Goal: Find specific page/section: Find specific page/section

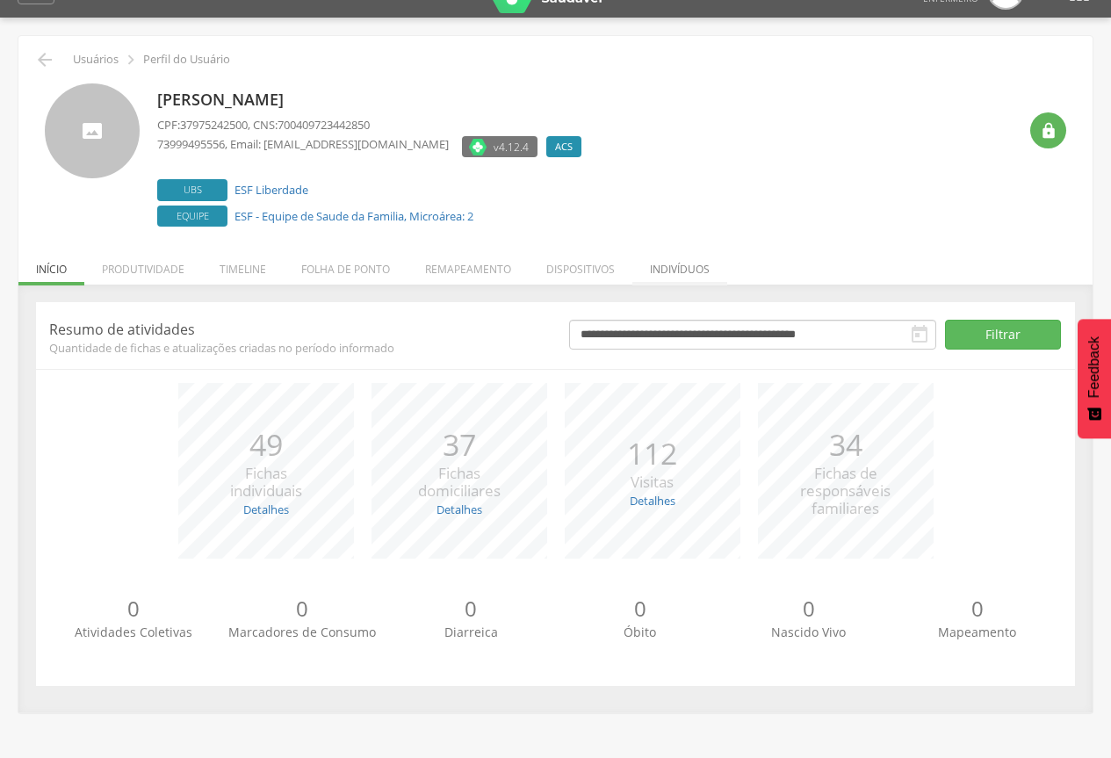
scroll to position [53, 0]
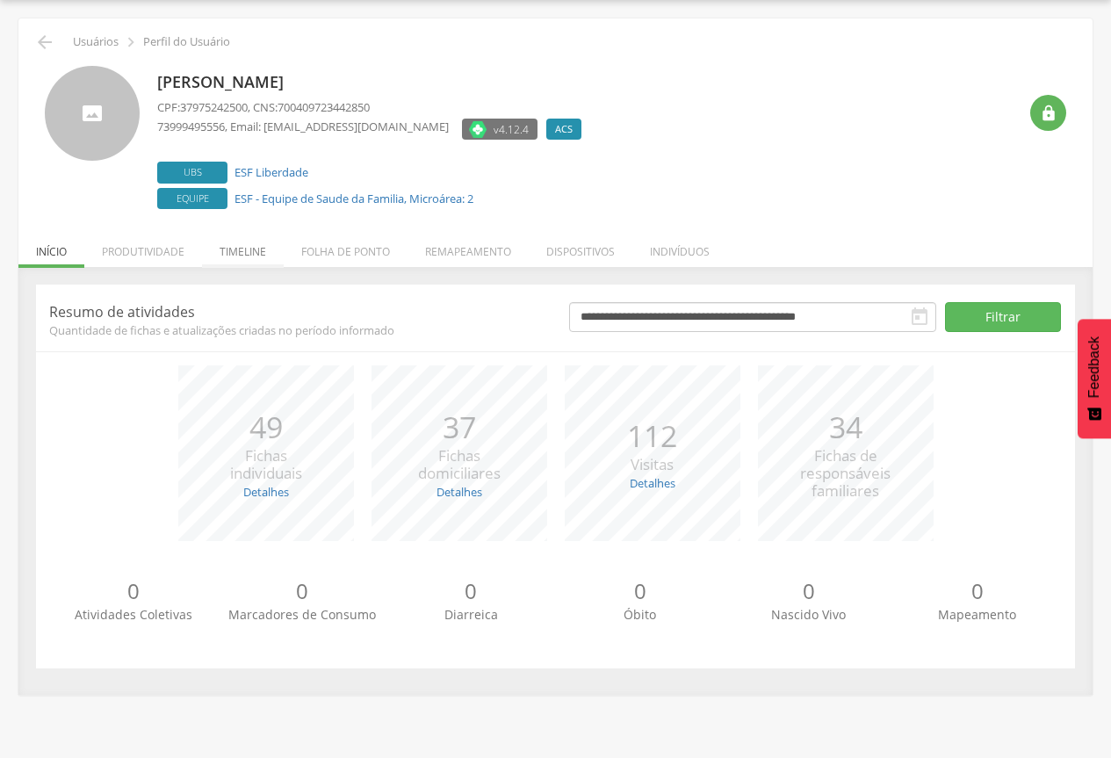
click at [250, 244] on li "Timeline" at bounding box center [243, 247] width 82 height 41
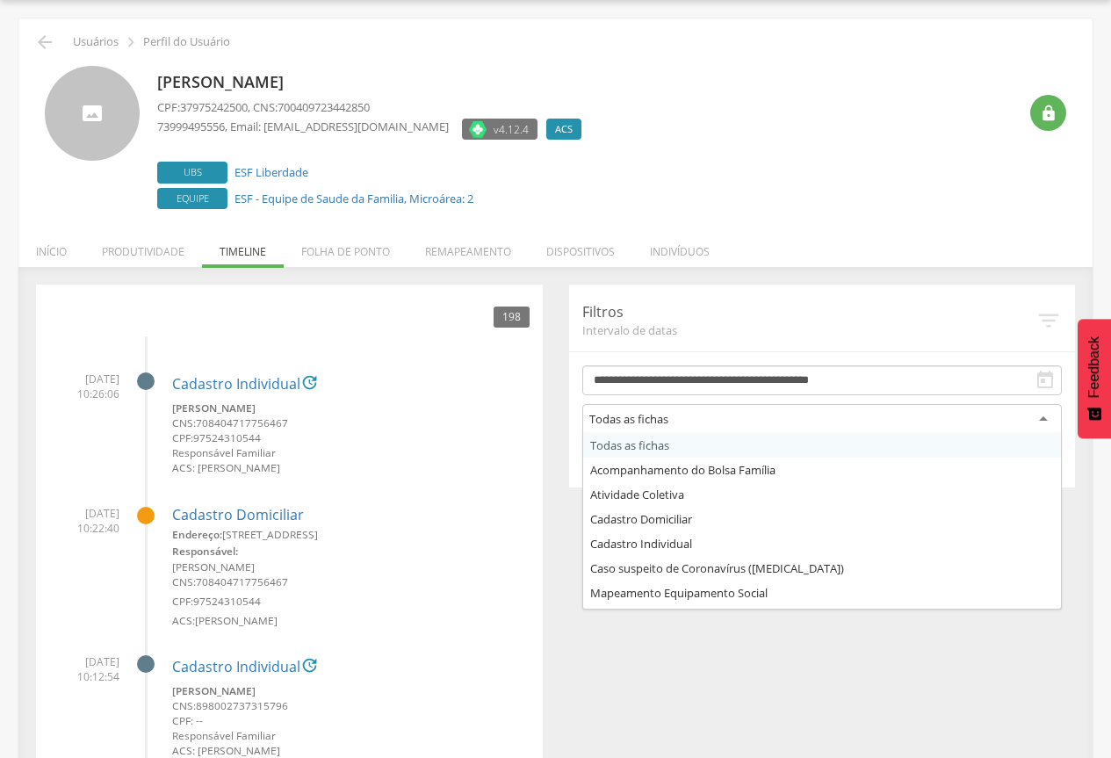
click at [1021, 408] on div "Todas as fichas" at bounding box center [822, 420] width 480 height 32
click at [808, 415] on div "Todas as fichas" at bounding box center [822, 420] width 480 height 32
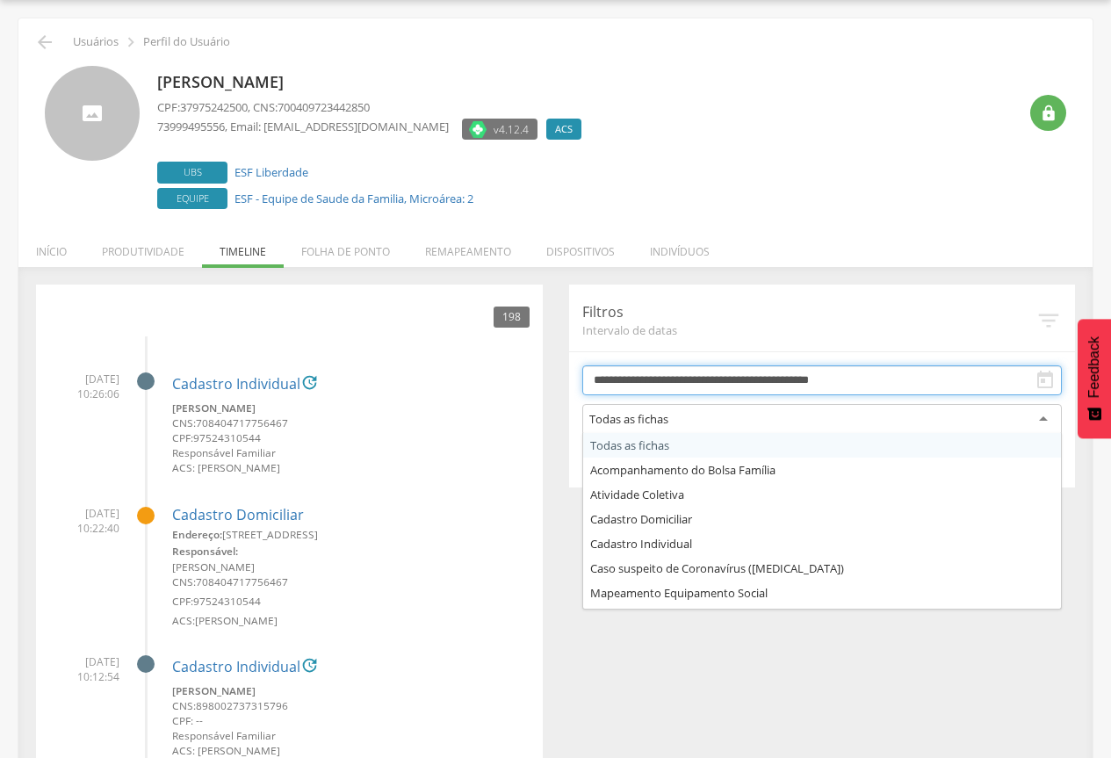
click at [788, 377] on input "**********" at bounding box center [822, 380] width 480 height 30
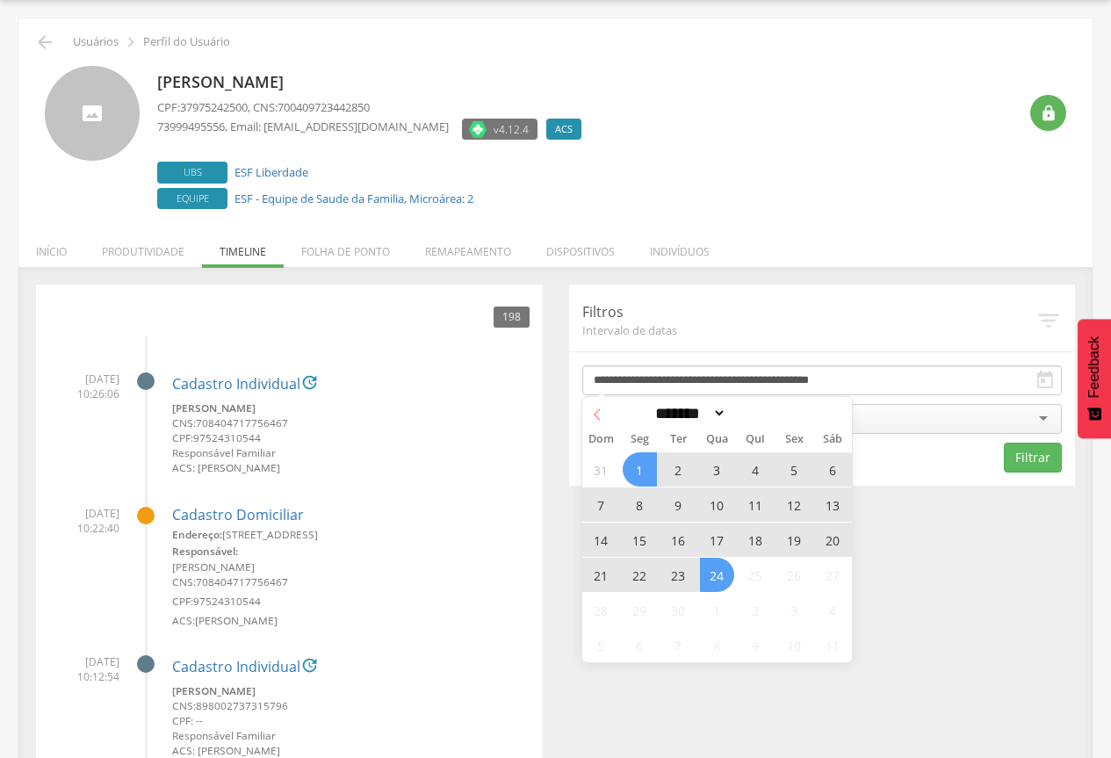
click at [599, 418] on icon at bounding box center [597, 414] width 12 height 12
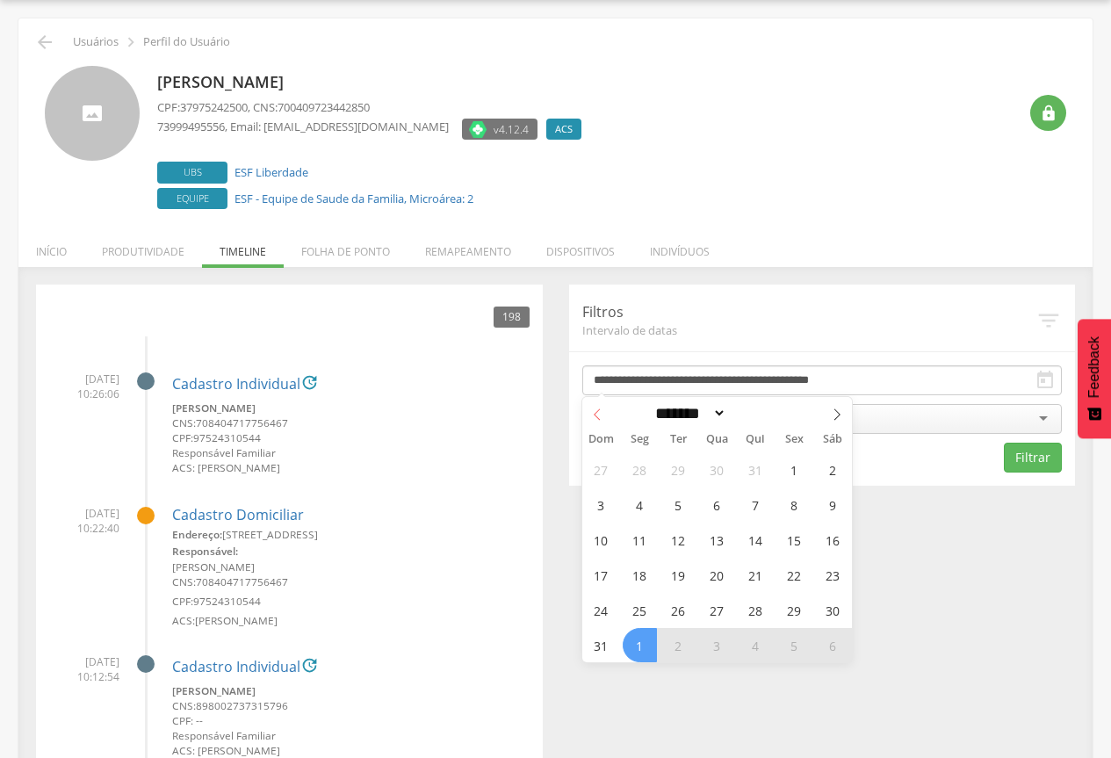
select select "*"
click at [799, 467] on span "1" at bounding box center [794, 469] width 34 height 34
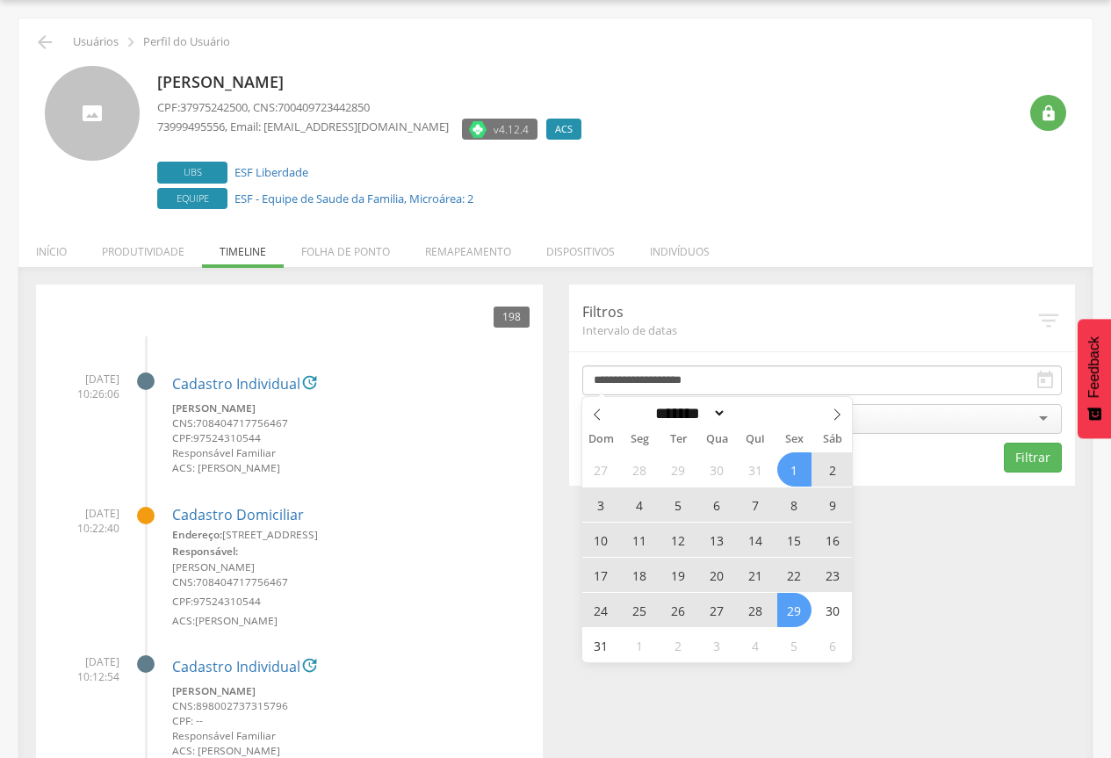
click at [797, 607] on span "29" at bounding box center [794, 610] width 34 height 34
type input "**********"
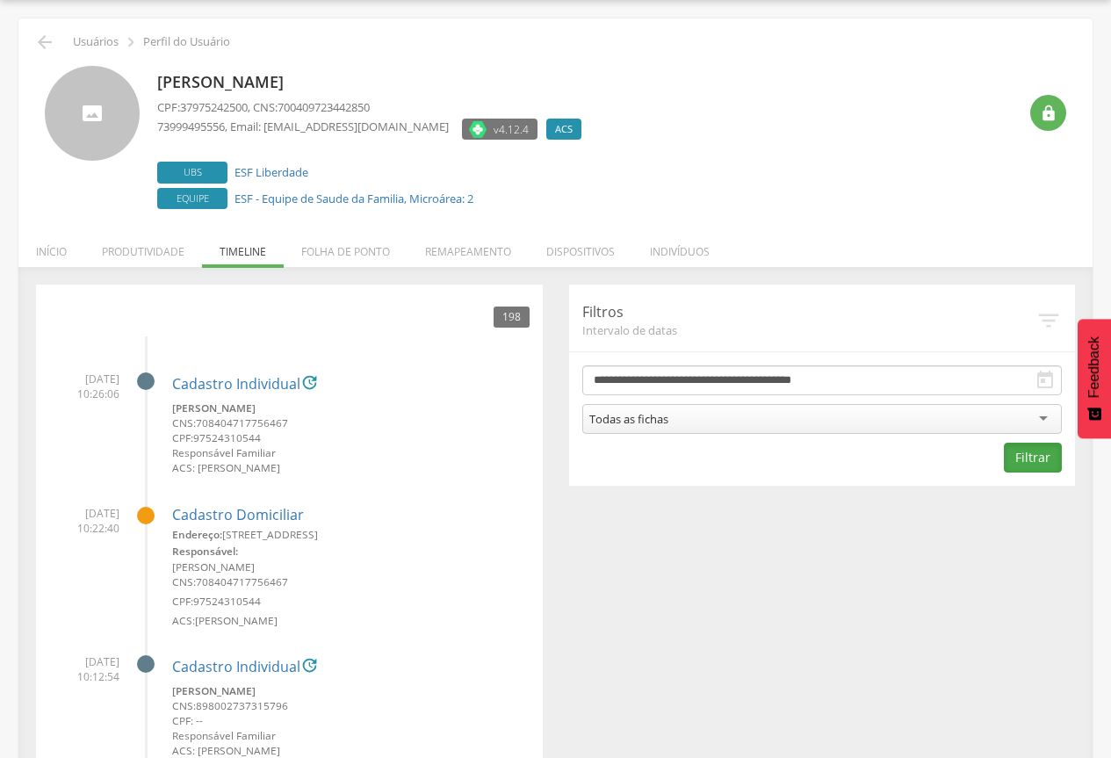
click at [1045, 458] on button "Filtrar" at bounding box center [1033, 458] width 58 height 30
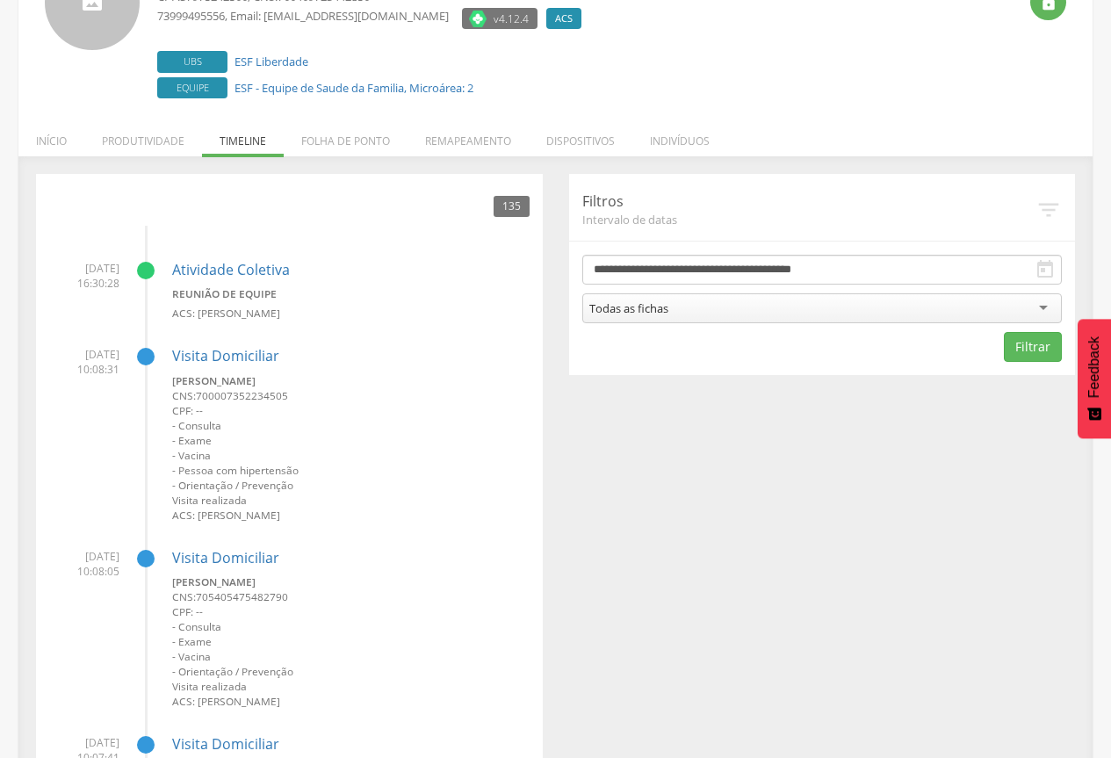
scroll to position [0, 0]
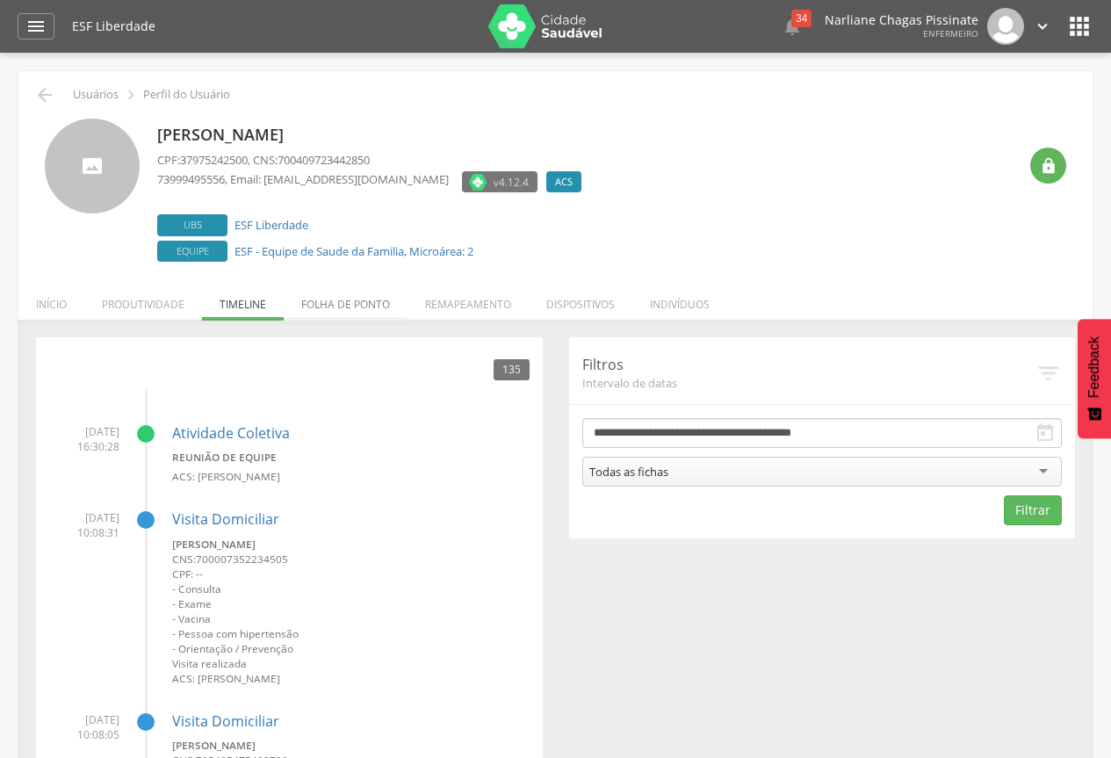
click at [370, 302] on li "Folha de ponto" at bounding box center [346, 299] width 124 height 41
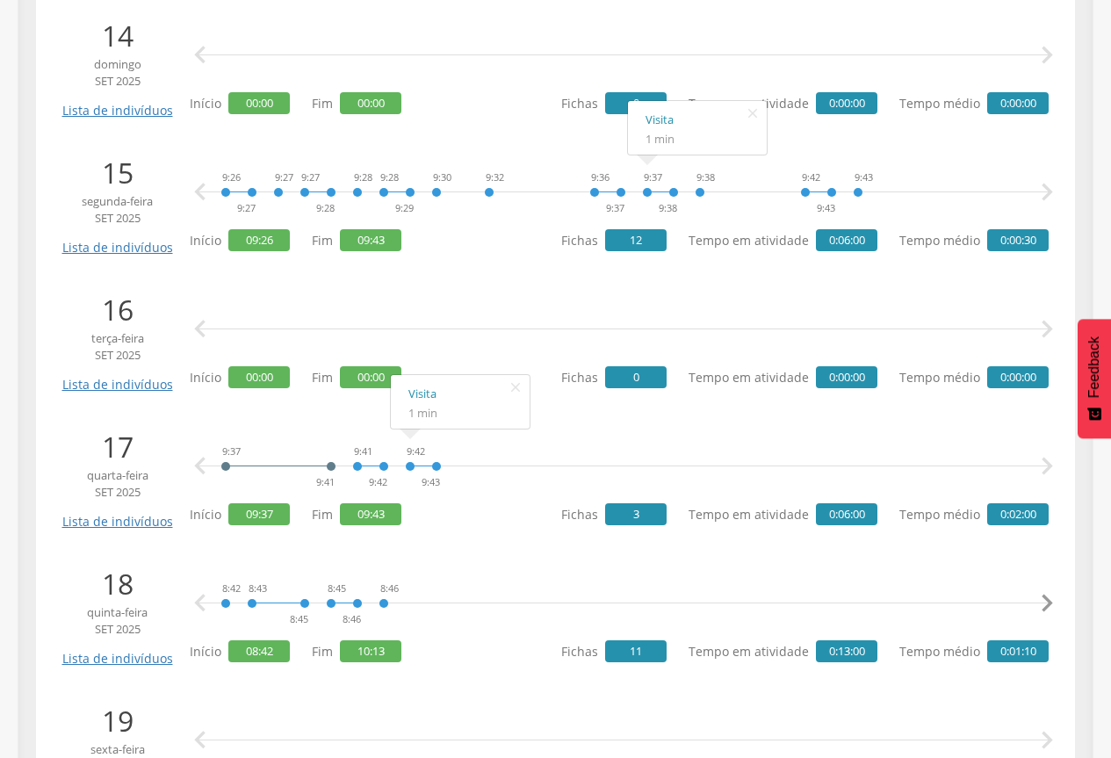
scroll to position [2284, 0]
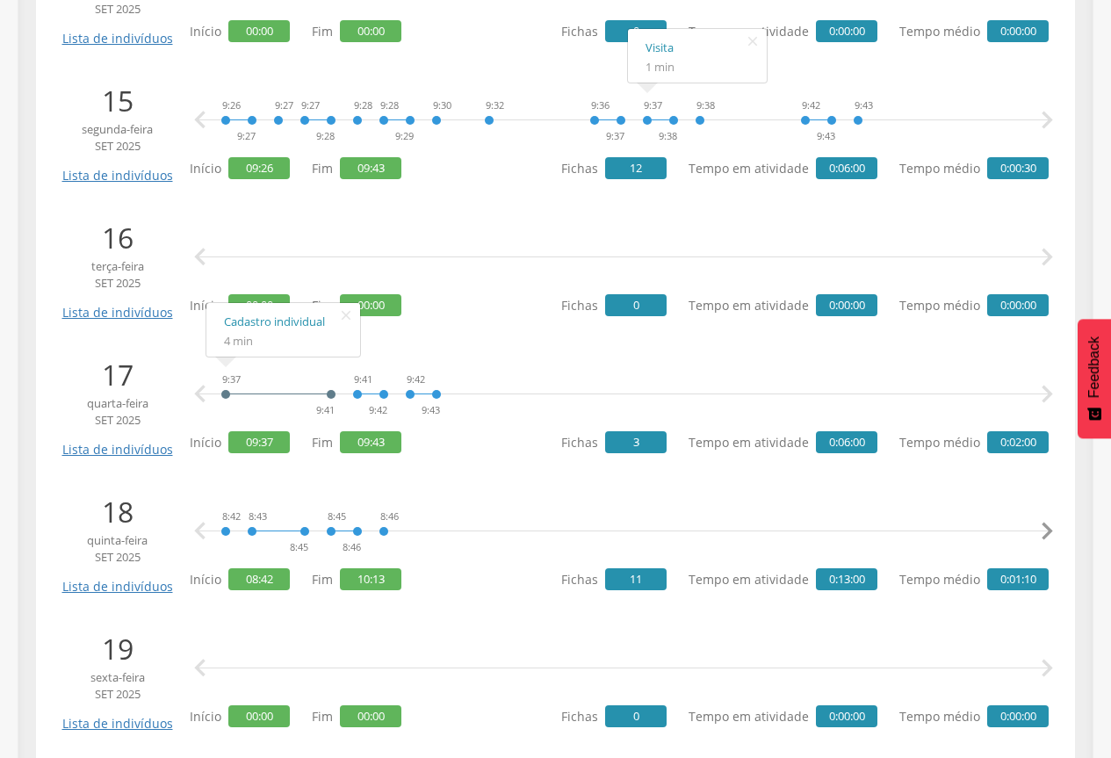
click at [263, 335] on li "Cadastro individual 4 min" at bounding box center [283, 329] width 154 height 45
click at [263, 324] on link "Cadastro individual" at bounding box center [283, 322] width 119 height 22
click at [419, 328] on link "Visita" at bounding box center [460, 322] width 104 height 22
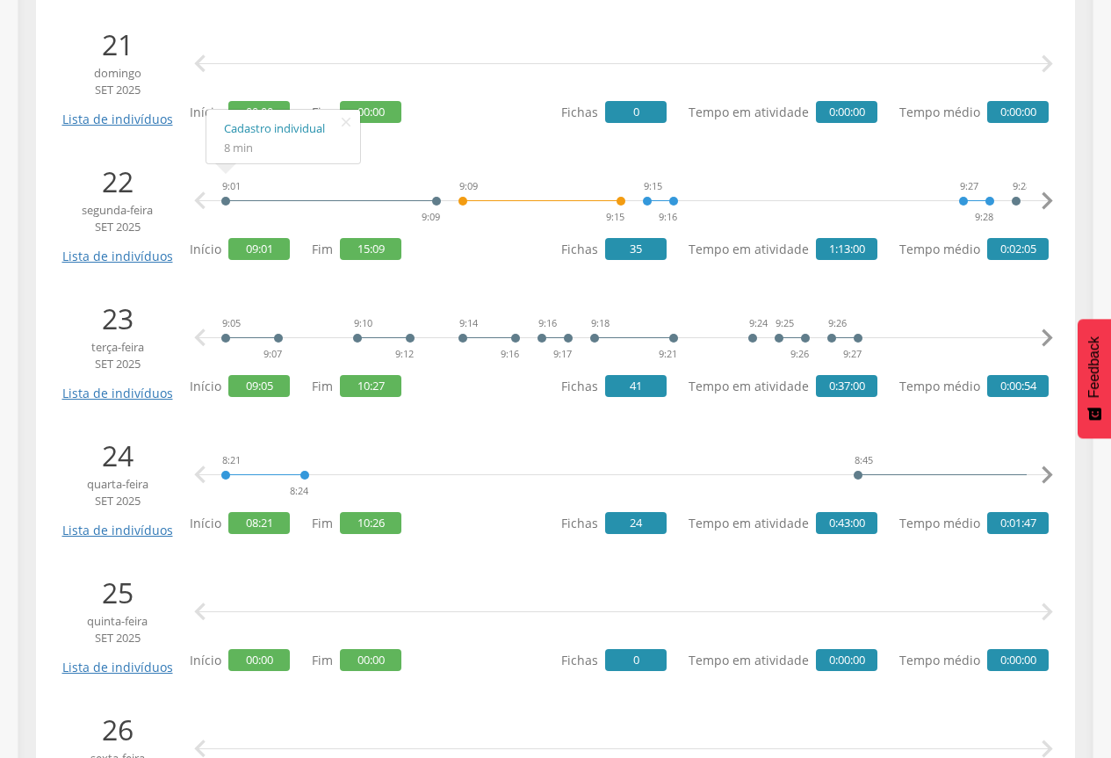
scroll to position [3250, 0]
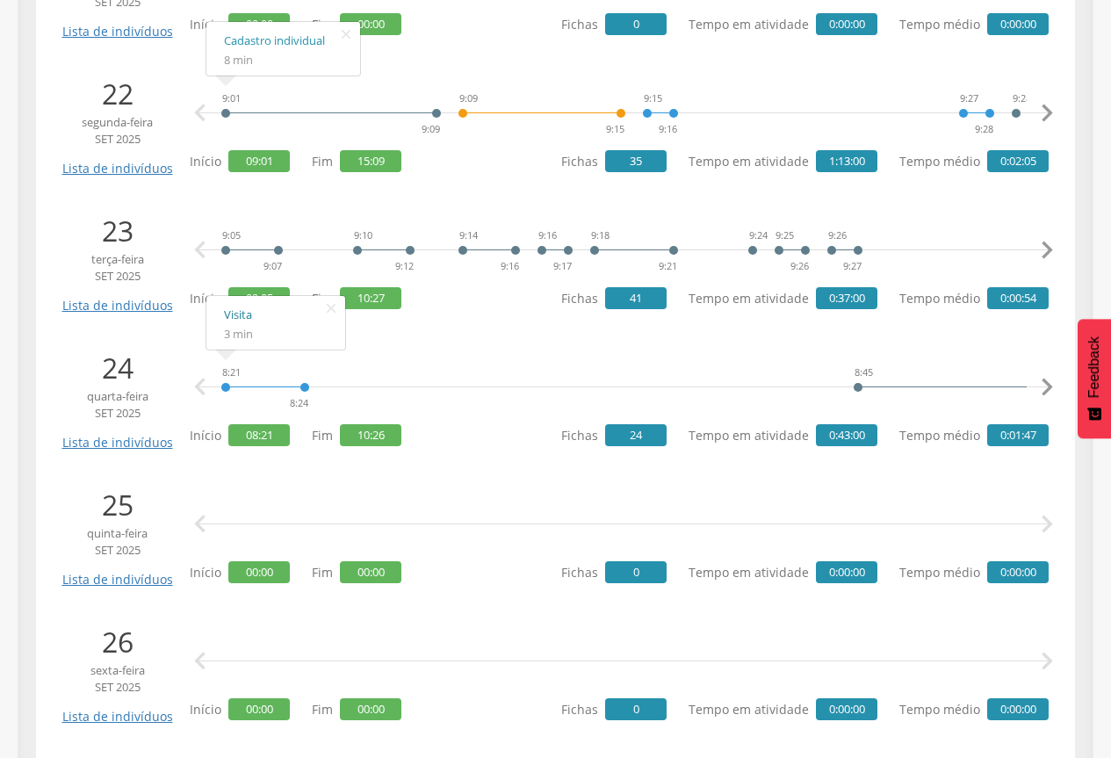
click at [241, 311] on link "Visita" at bounding box center [276, 315] width 104 height 22
click at [1047, 380] on icon "" at bounding box center [1046, 387] width 35 height 35
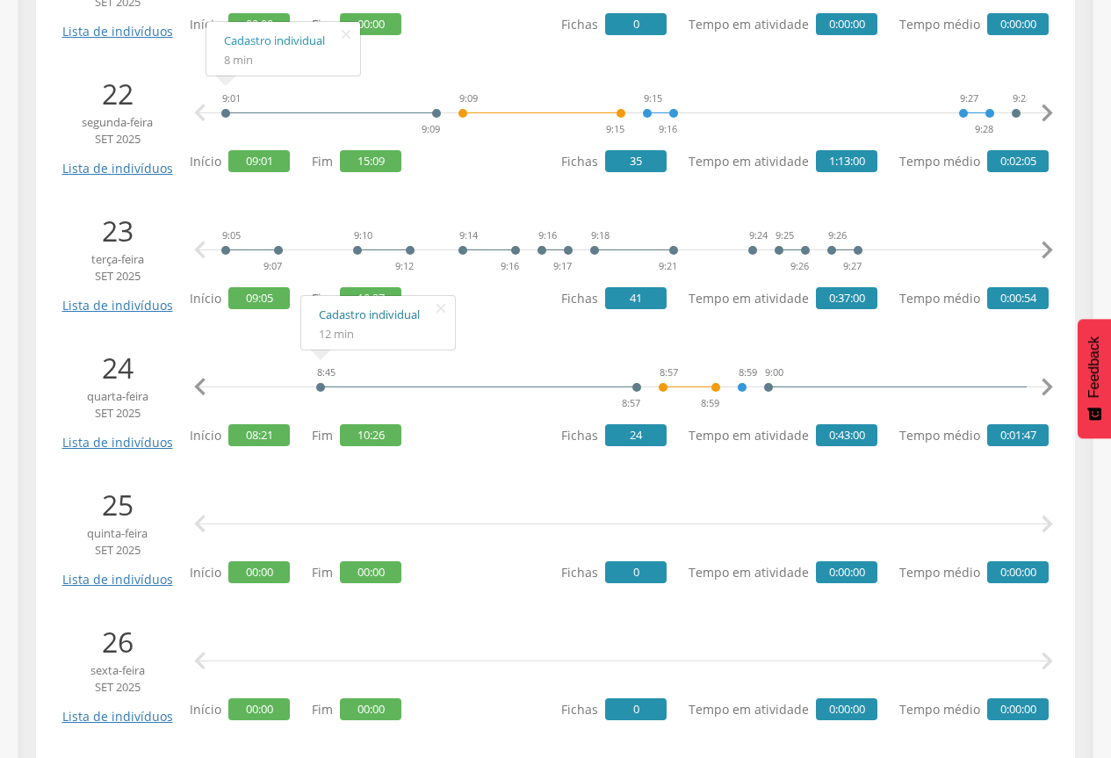
click at [395, 318] on link "Cadastro individual" at bounding box center [378, 315] width 119 height 22
click at [1050, 389] on icon "" at bounding box center [1046, 387] width 35 height 35
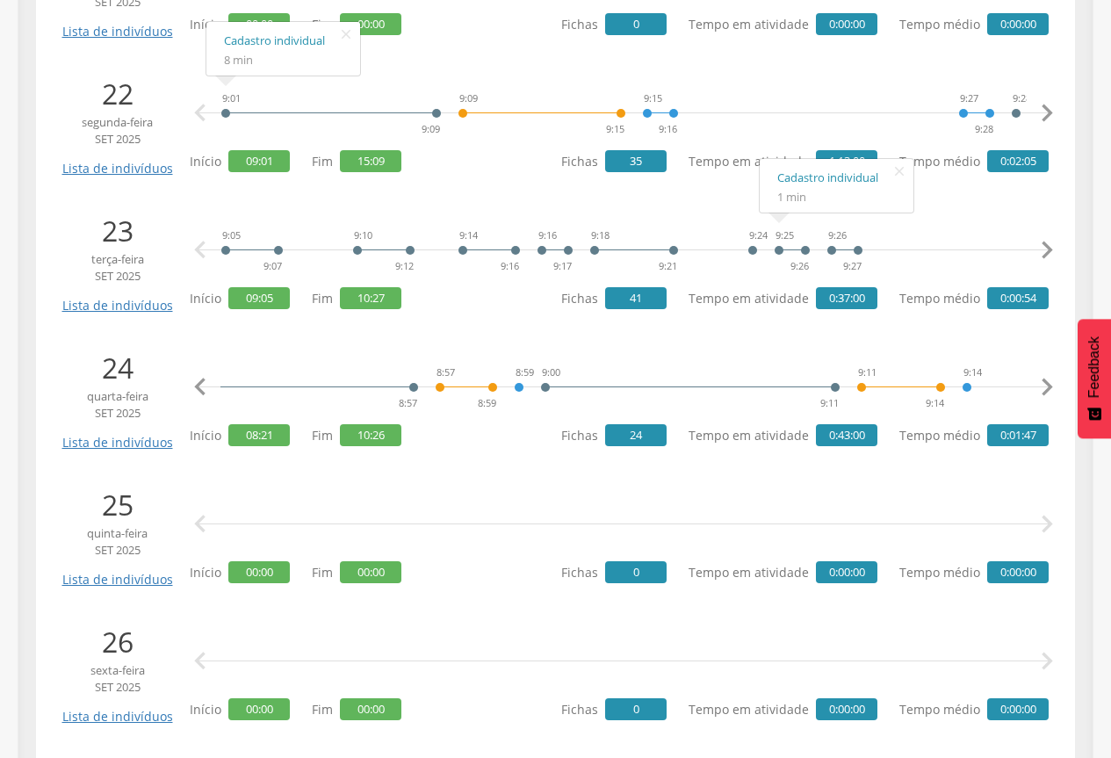
click at [1050, 389] on icon "" at bounding box center [1046, 387] width 35 height 35
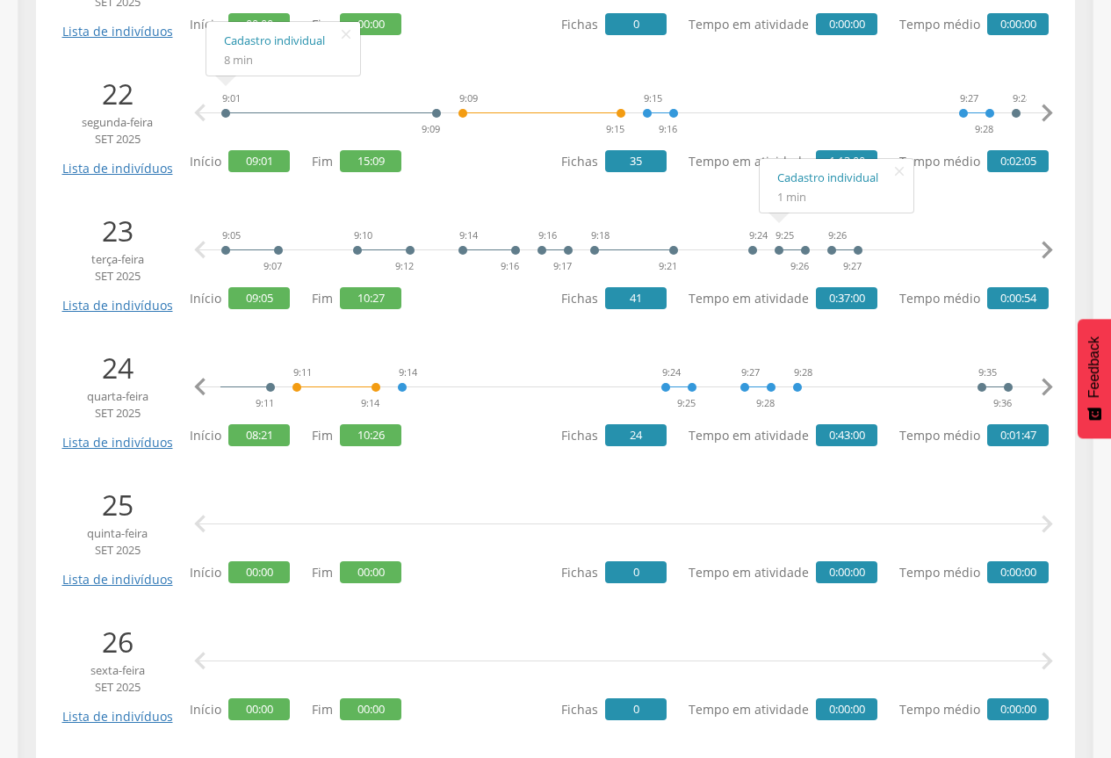
scroll to position [0, 1344]
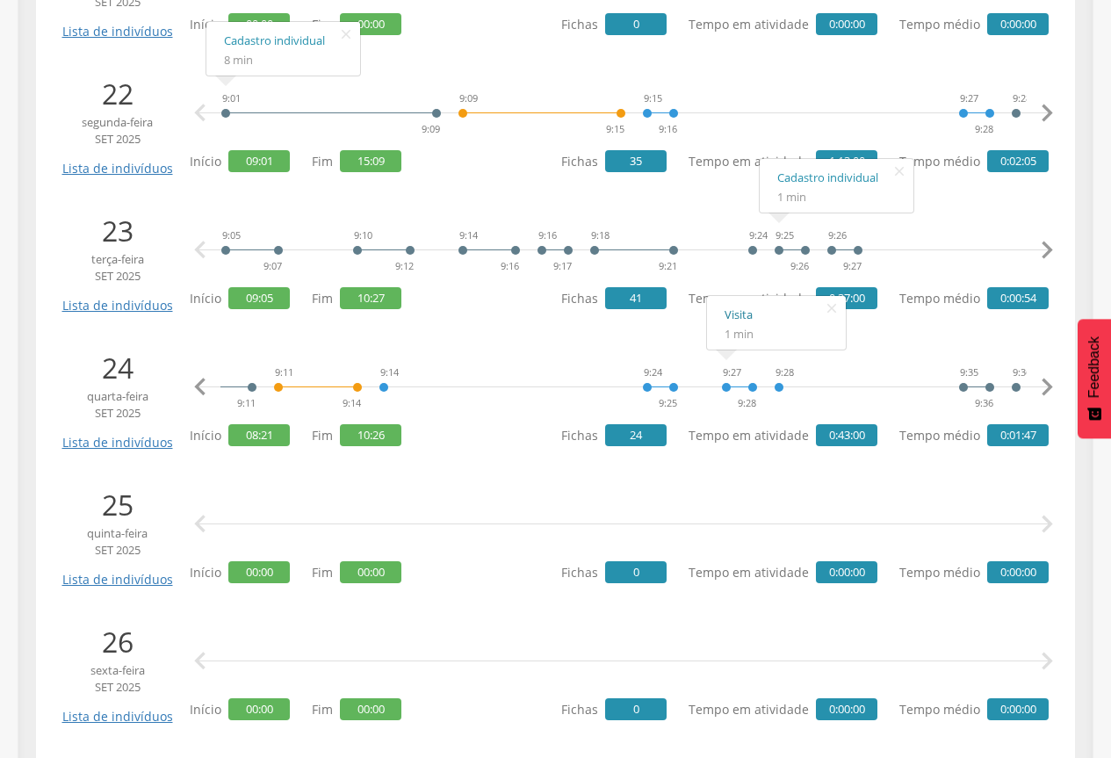
click at [744, 319] on link "Visita" at bounding box center [777, 315] width 104 height 22
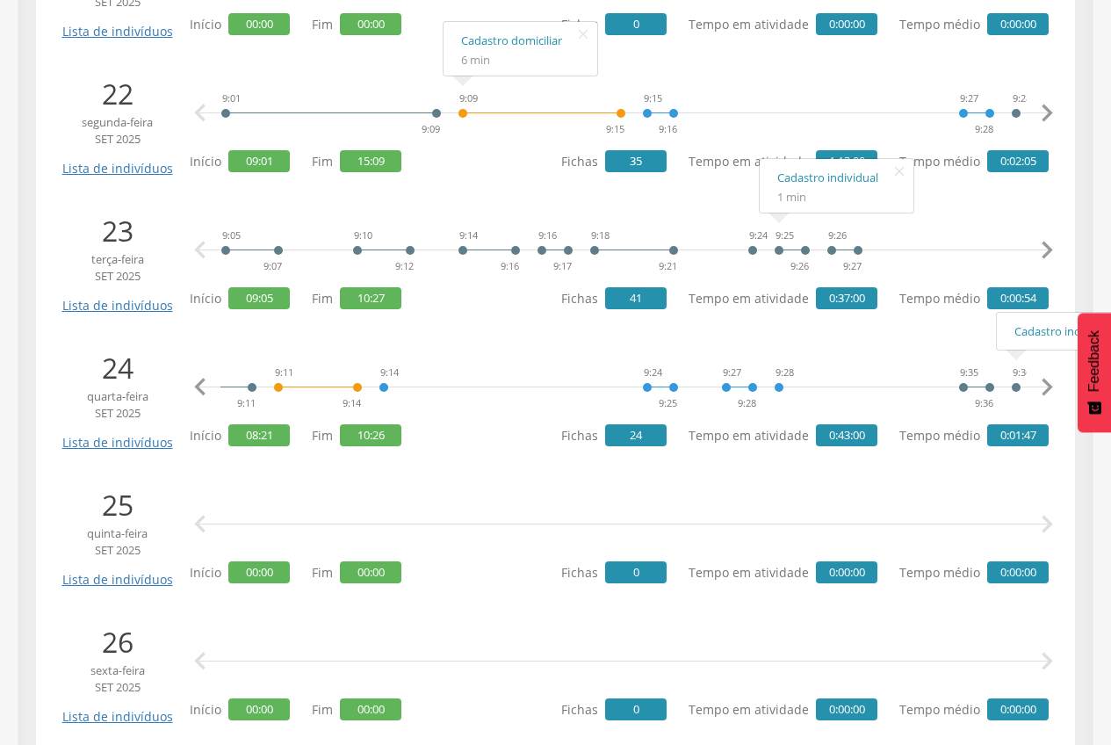
click at [1050, 383] on icon "" at bounding box center [1046, 387] width 35 height 35
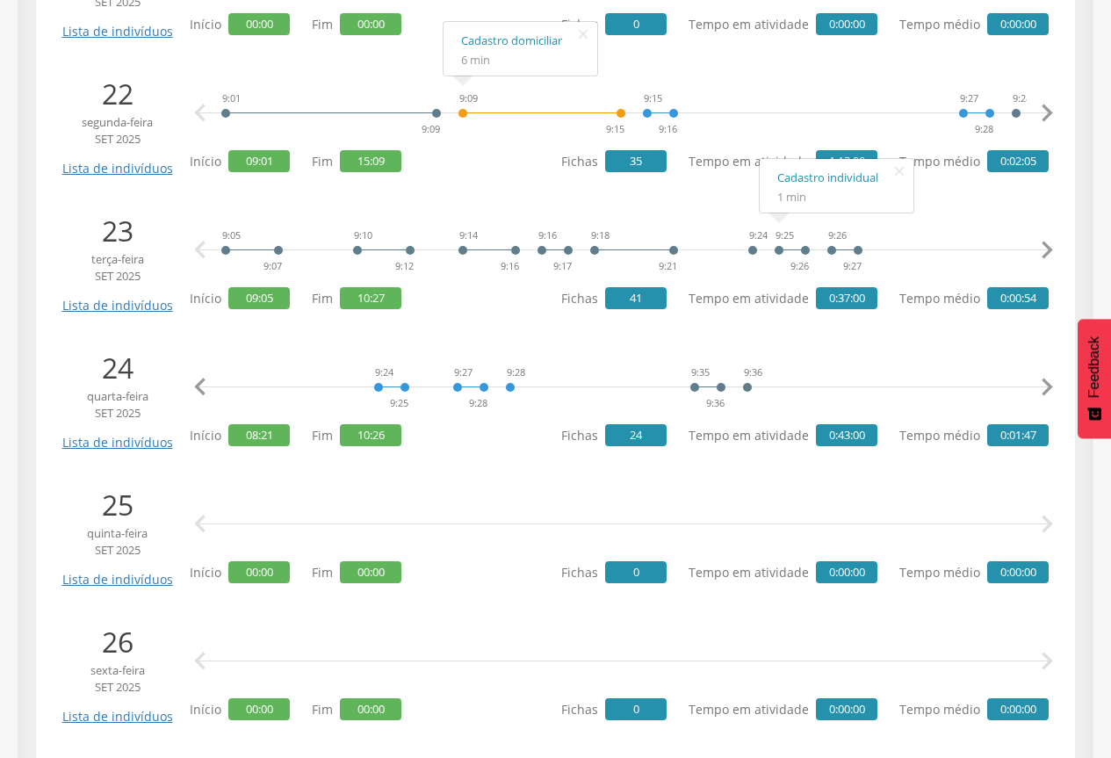
click at [1050, 383] on icon "" at bounding box center [1046, 387] width 35 height 35
click at [477, 387] on div "9:36" at bounding box center [478, 387] width 11 height 53
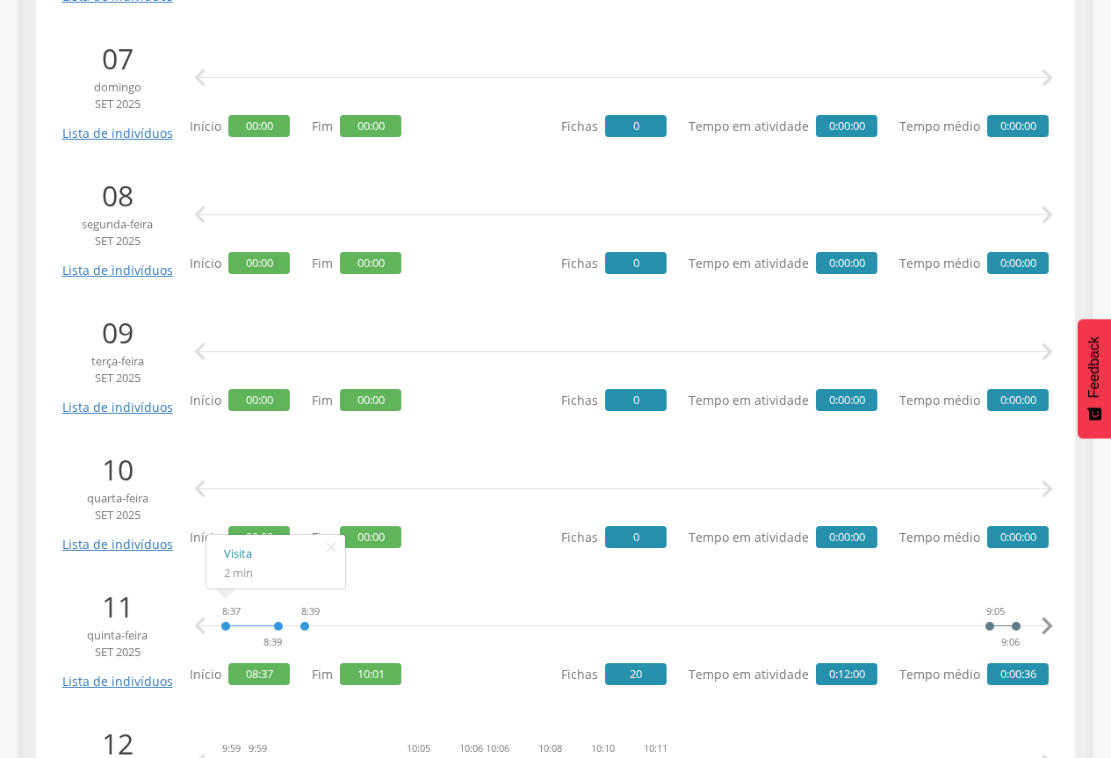
scroll to position [1317, 0]
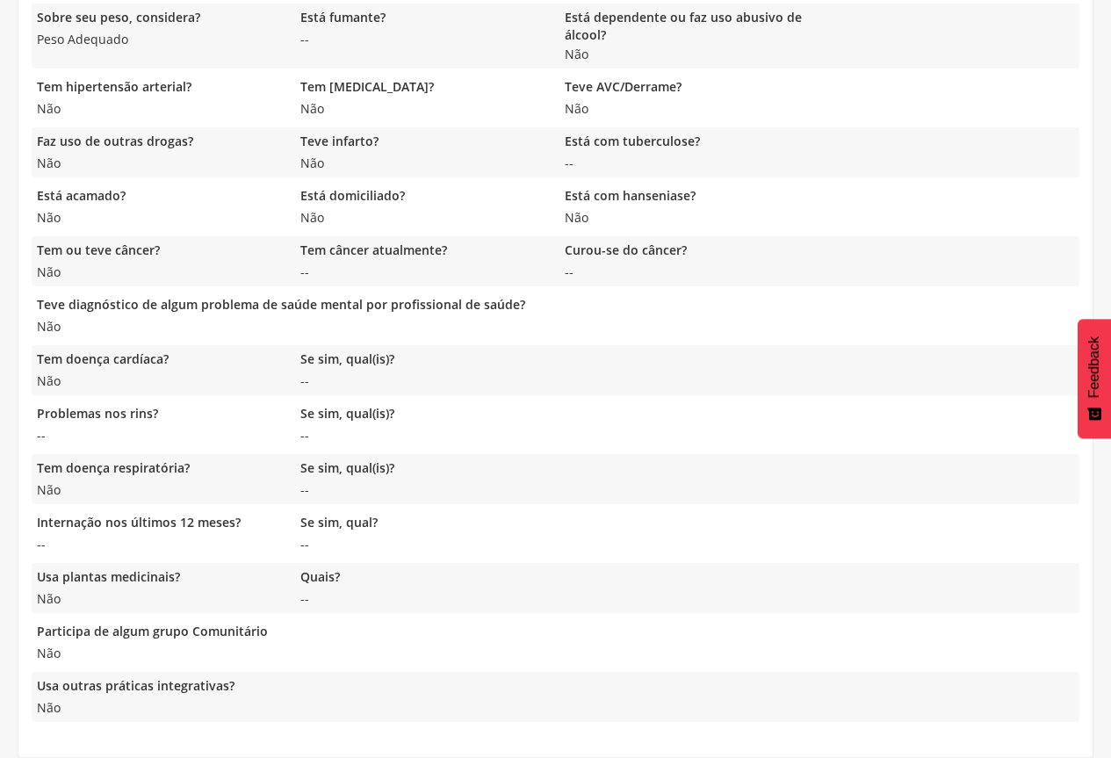
scroll to position [1334, 0]
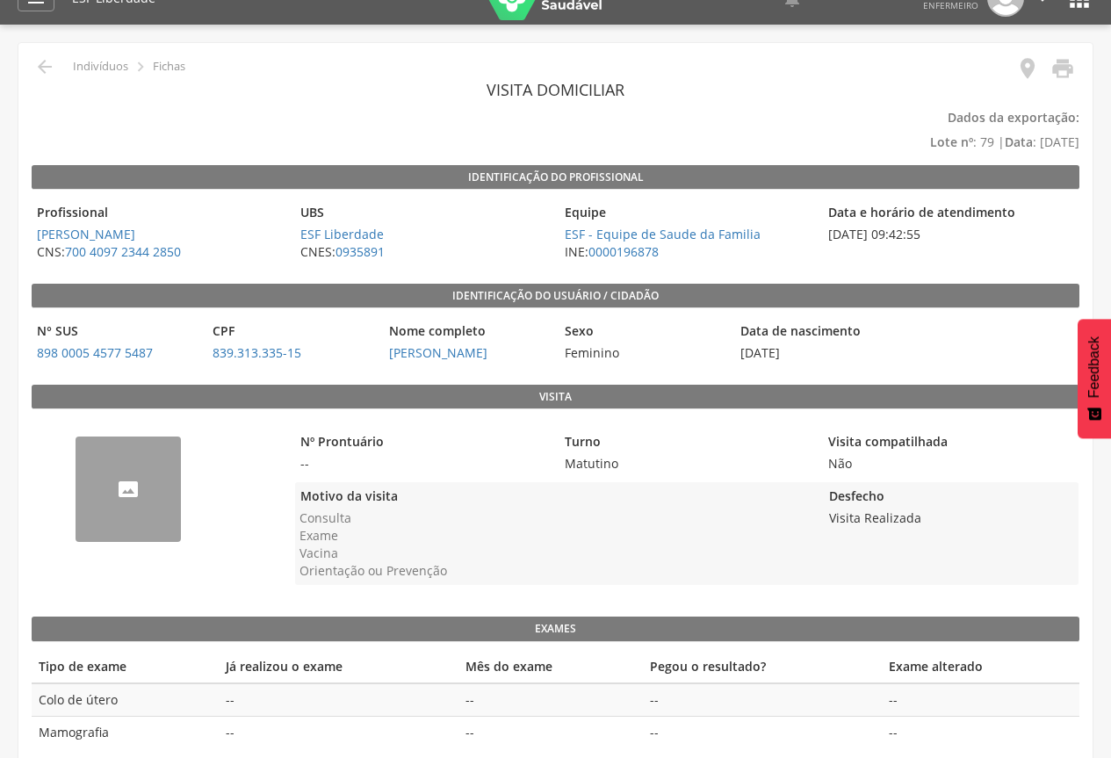
scroll to position [53, 0]
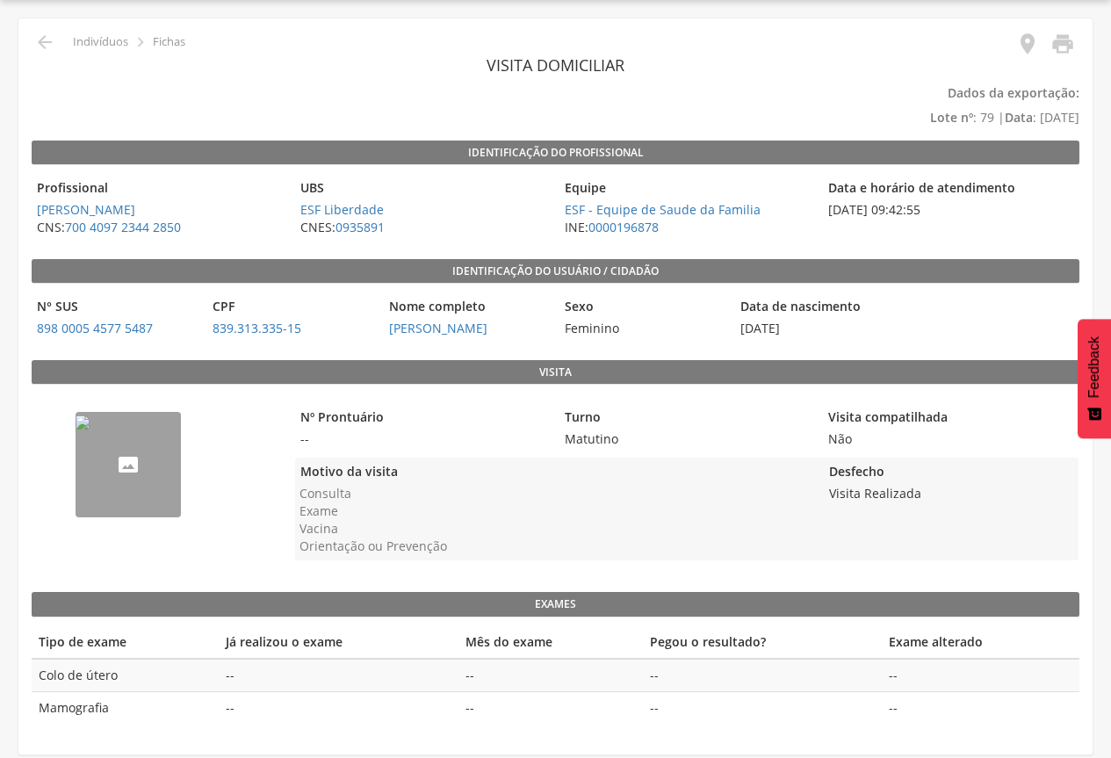
click at [90, 429] on img "--" at bounding box center [83, 422] width 14 height 14
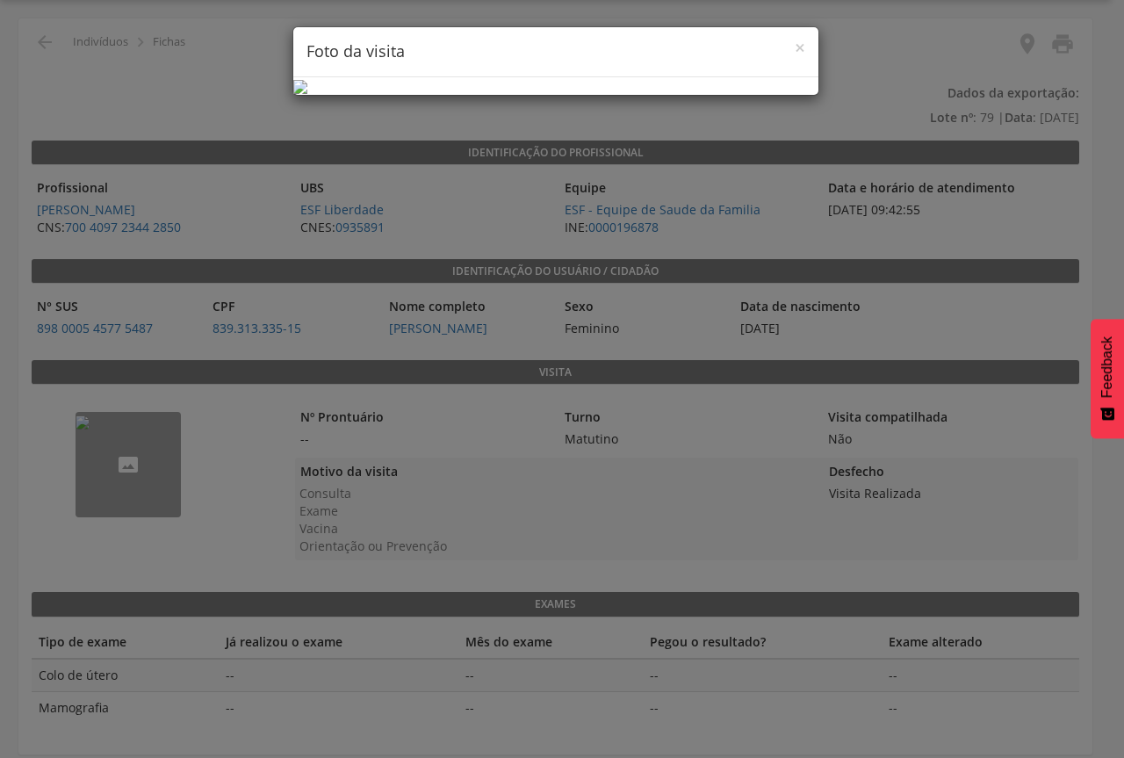
click at [202, 462] on div "× Foto da visita" at bounding box center [562, 379] width 1124 height 758
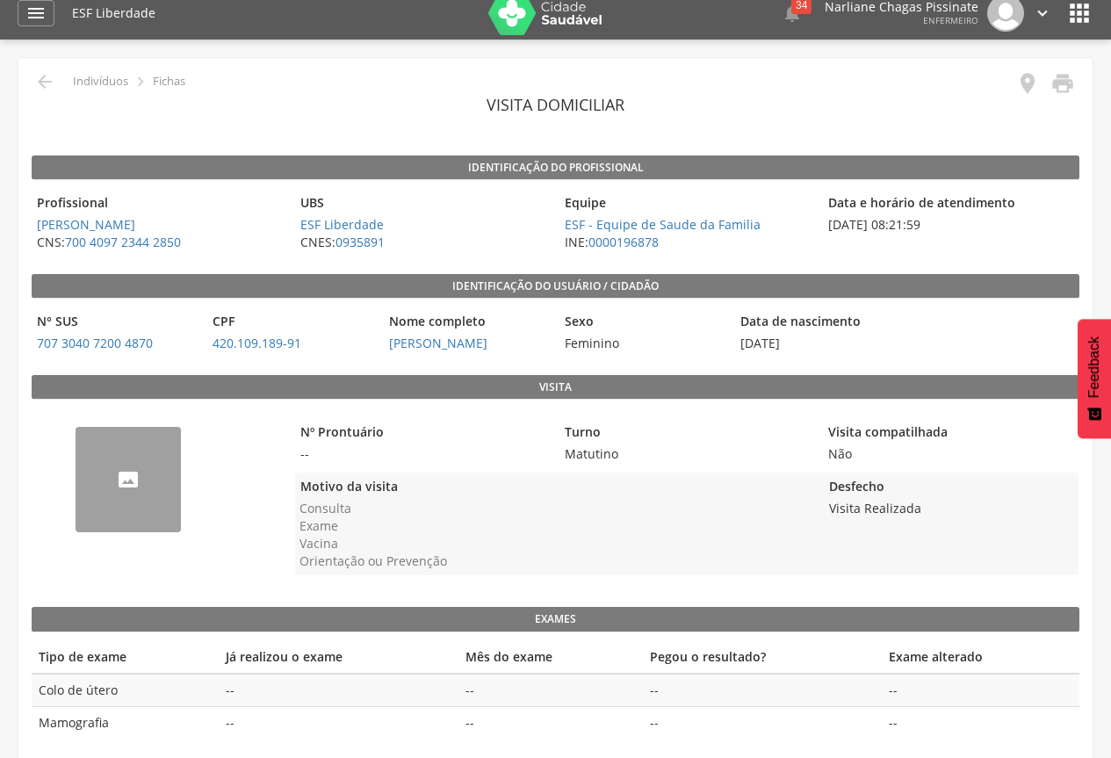
scroll to position [53, 0]
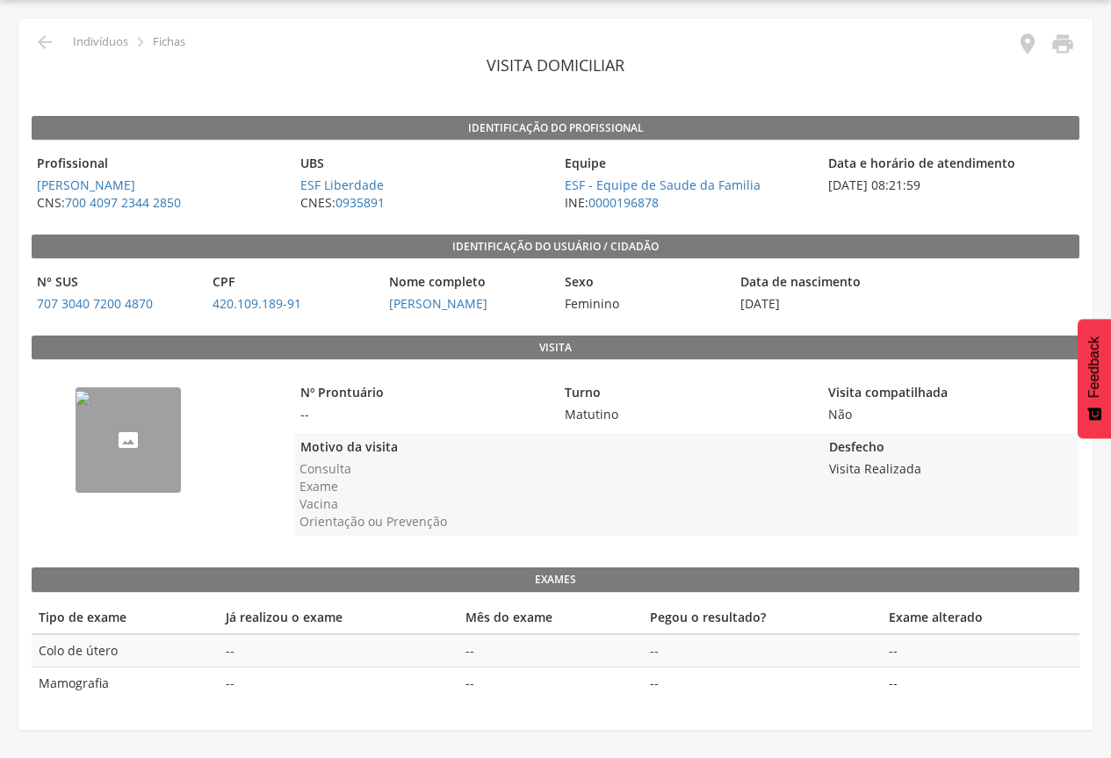
click at [90, 405] on img "--" at bounding box center [83, 398] width 14 height 14
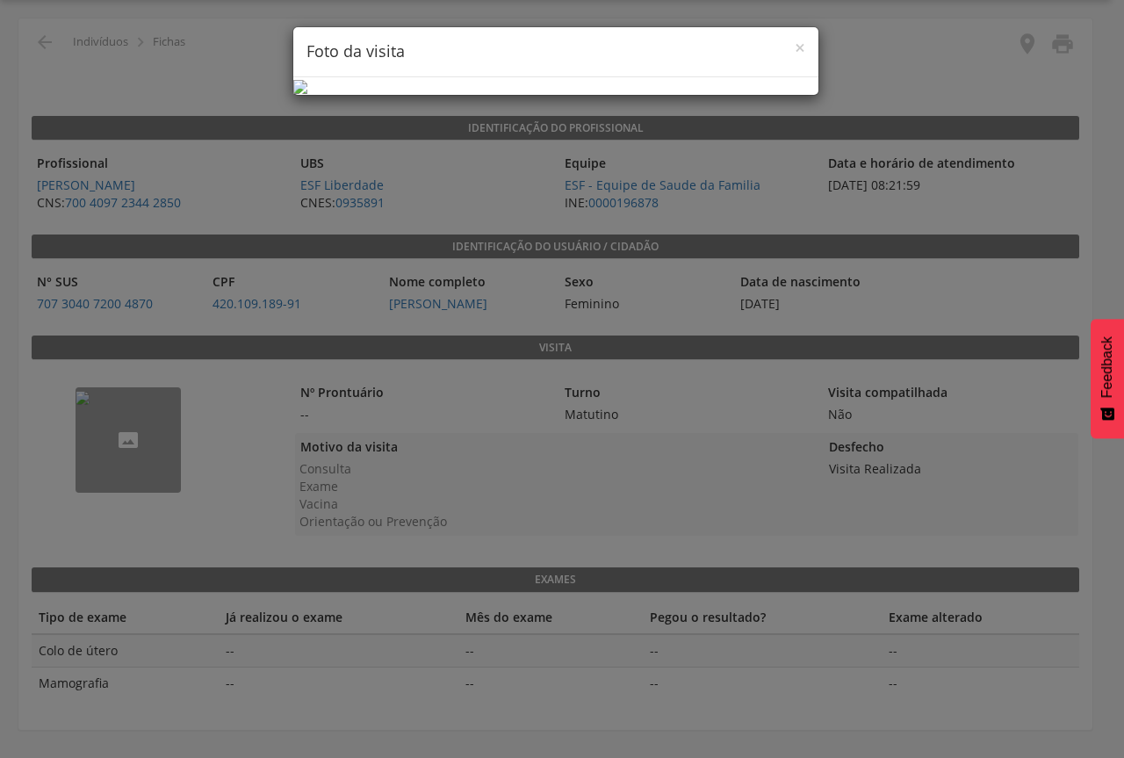
click at [235, 459] on div "× Foto da visita" at bounding box center [562, 379] width 1124 height 758
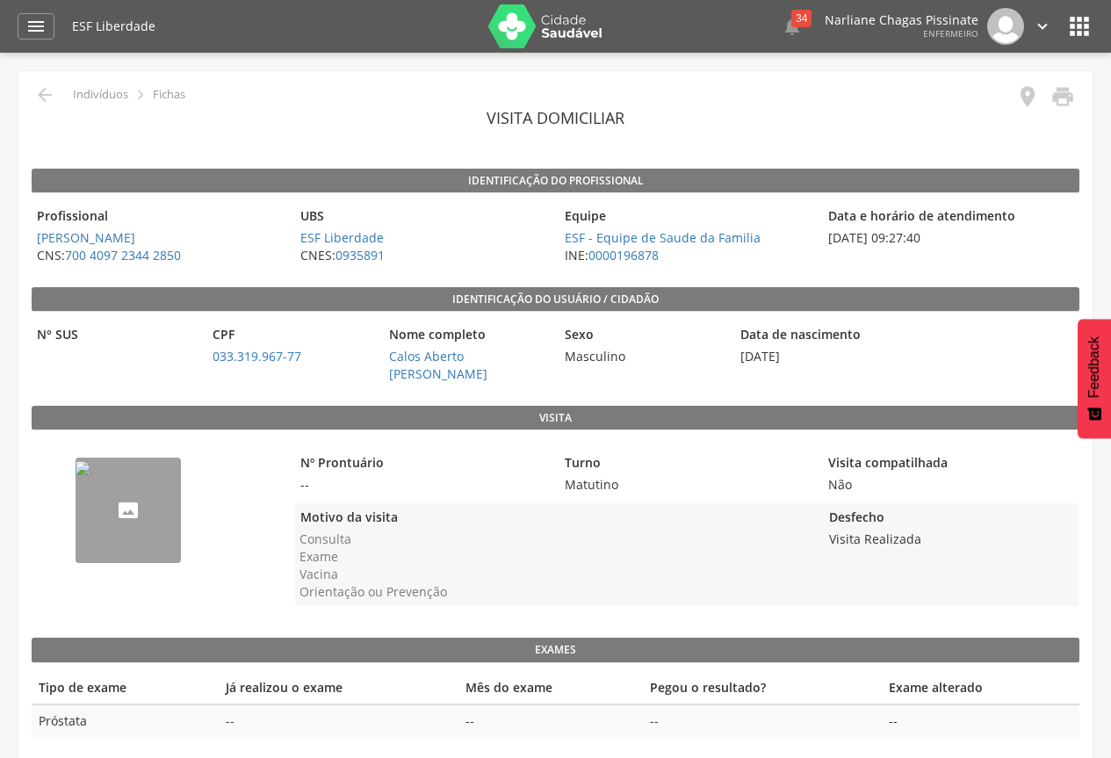
click at [90, 475] on img "--" at bounding box center [83, 468] width 14 height 14
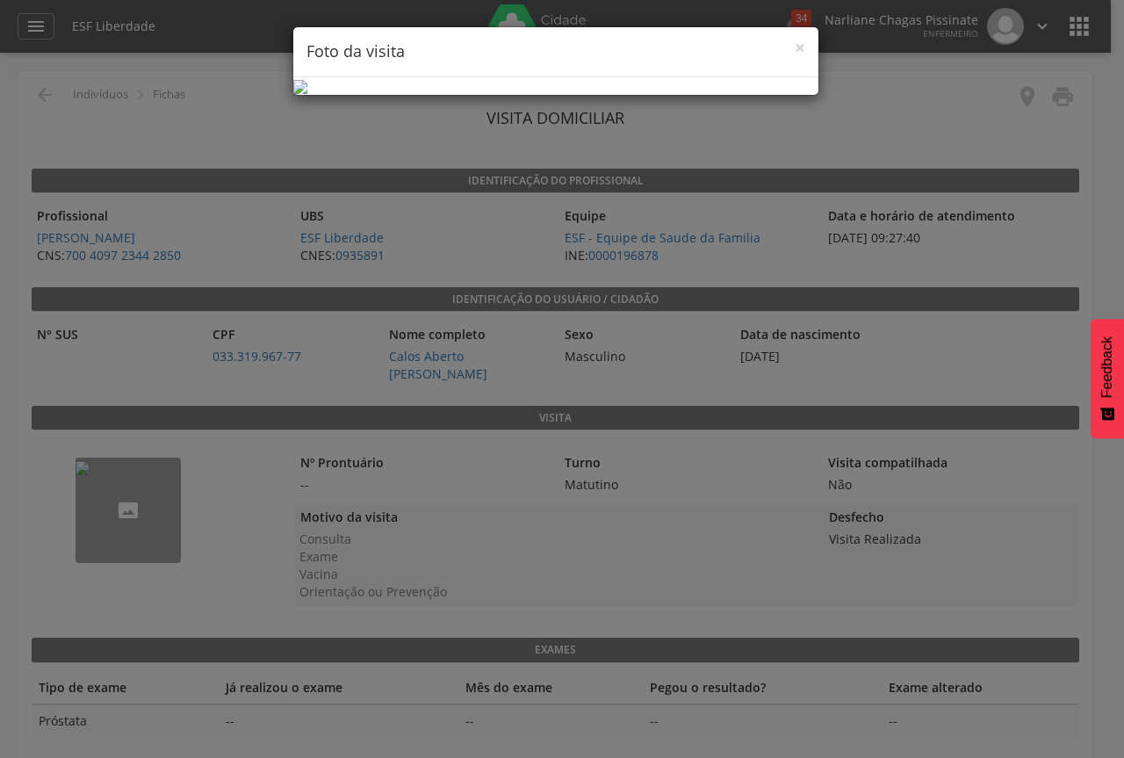
click at [884, 162] on div "× Foto da visita" at bounding box center [562, 379] width 1124 height 758
